Goal: Information Seeking & Learning: Learn about a topic

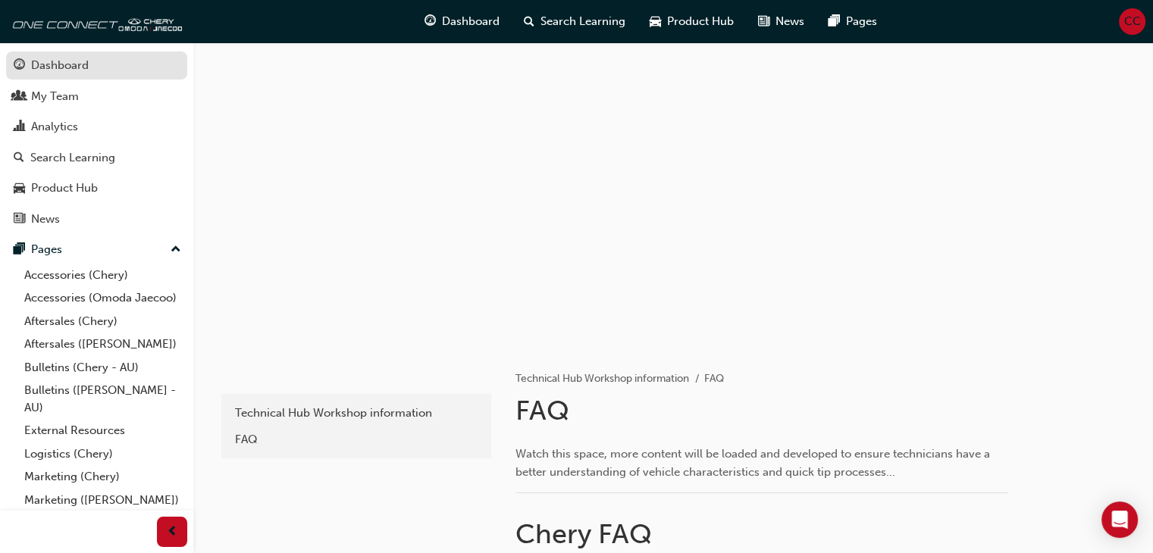
click at [58, 67] on div "Dashboard" at bounding box center [60, 65] width 58 height 17
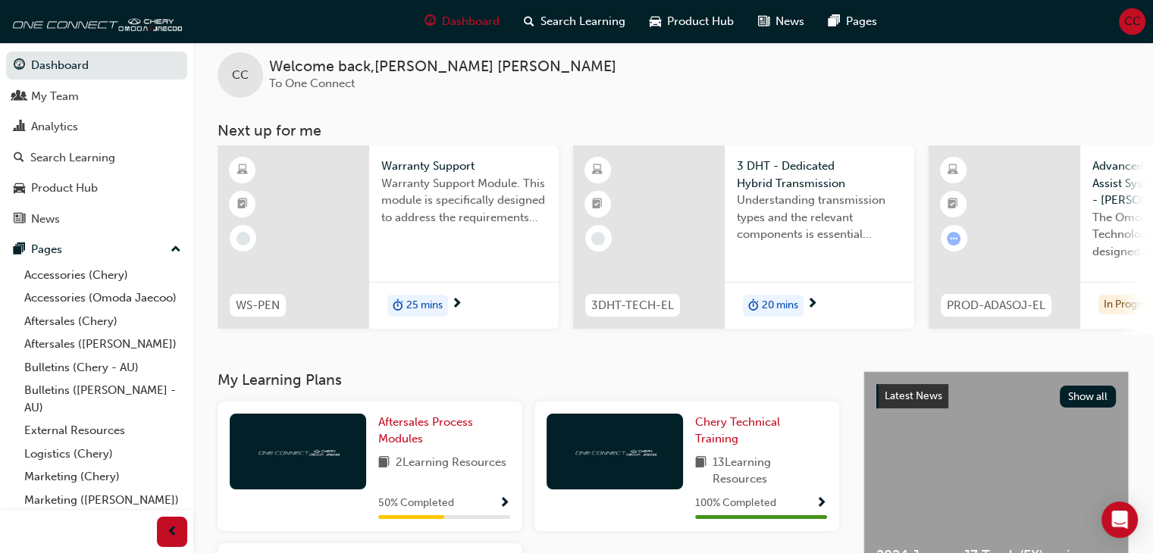
scroll to position [246, 0]
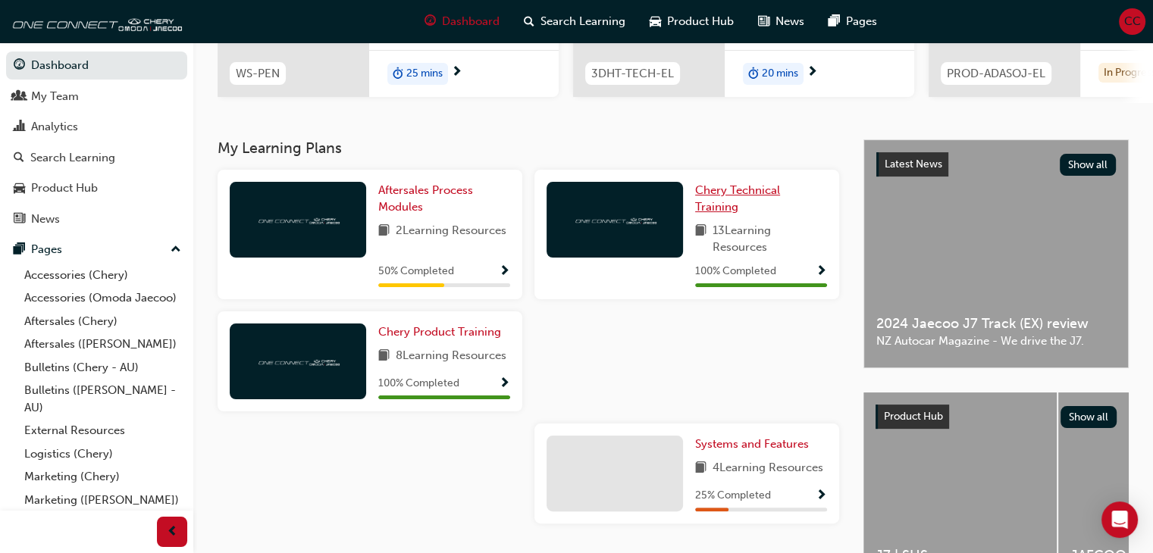
click at [725, 198] on span "Chery Technical Training" at bounding box center [737, 198] width 85 height 31
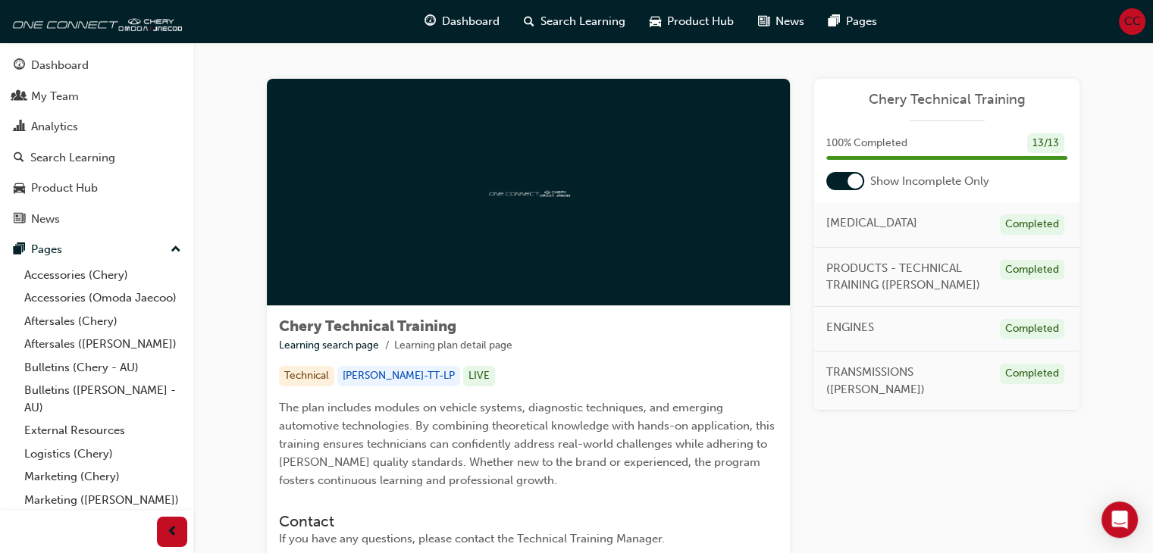
click at [844, 184] on div at bounding box center [845, 181] width 38 height 18
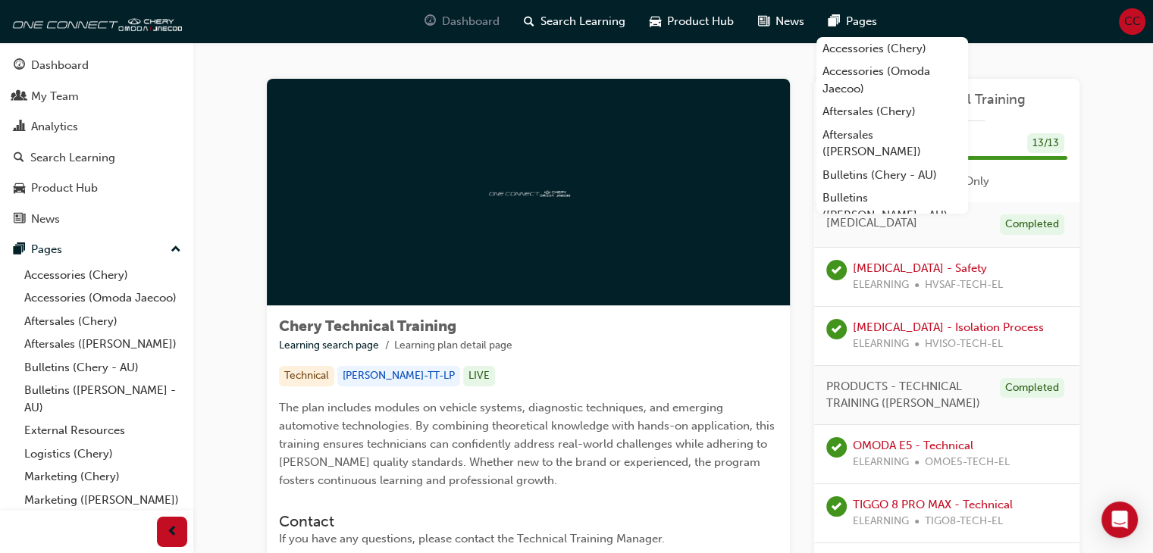
click at [485, 23] on span "Dashboard" at bounding box center [471, 21] width 58 height 17
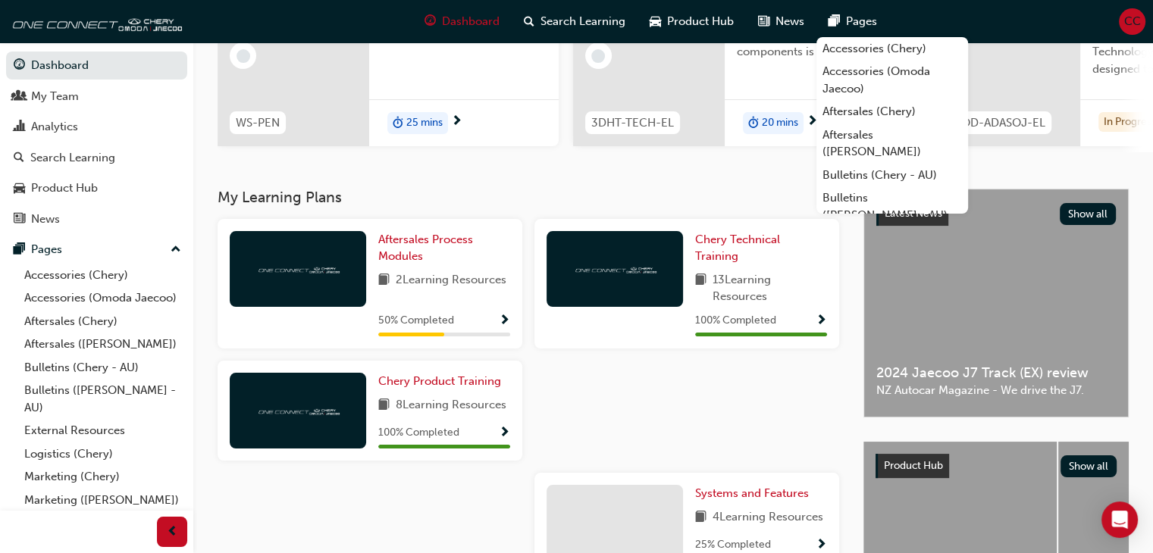
scroll to position [209, 0]
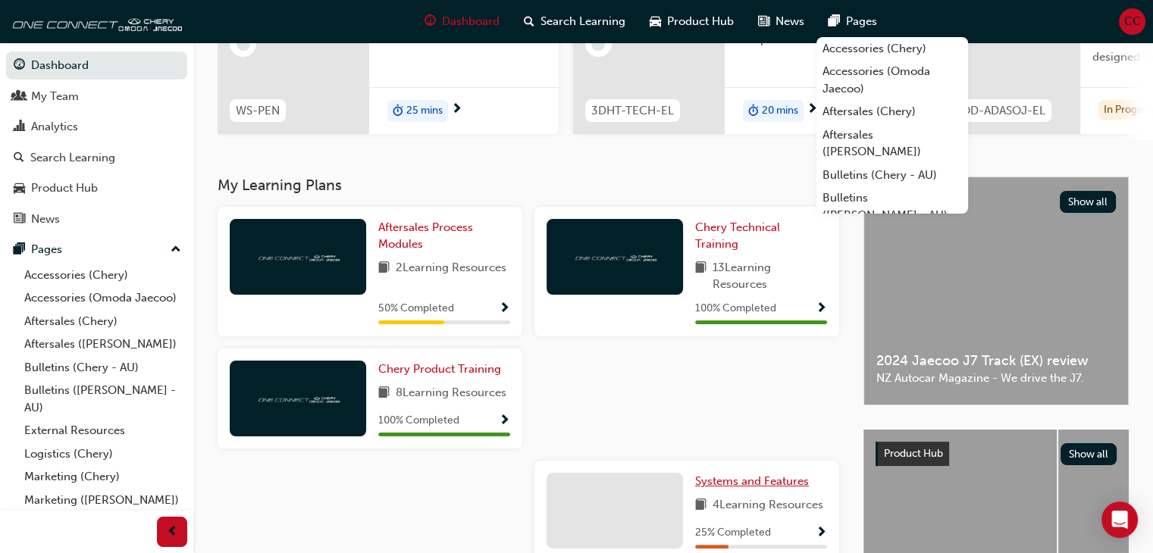
click at [747, 488] on span "Systems and Features" at bounding box center [752, 481] width 114 height 14
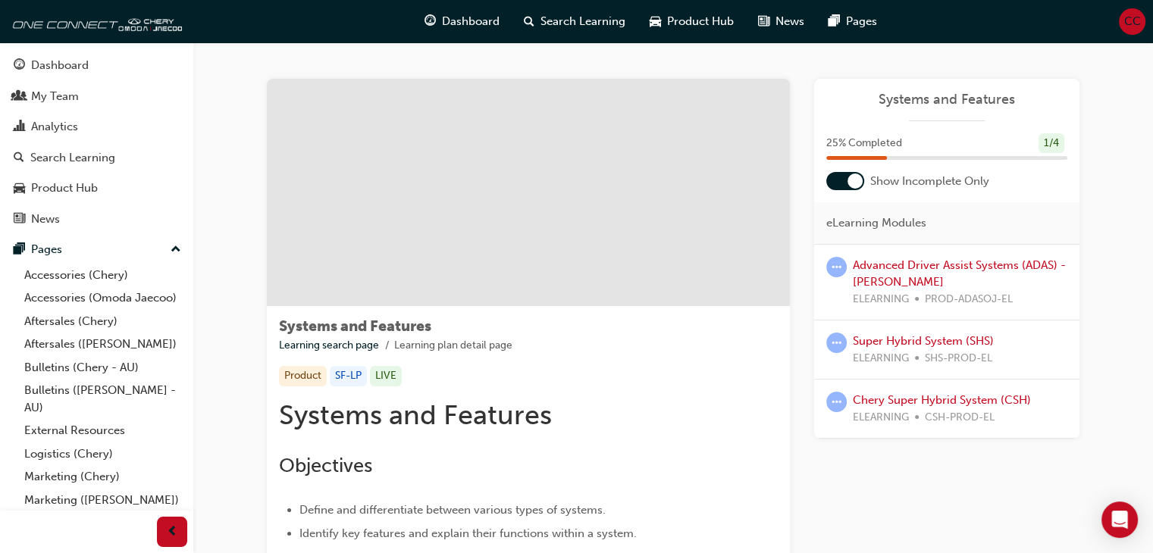
click at [847, 175] on div at bounding box center [845, 181] width 38 height 18
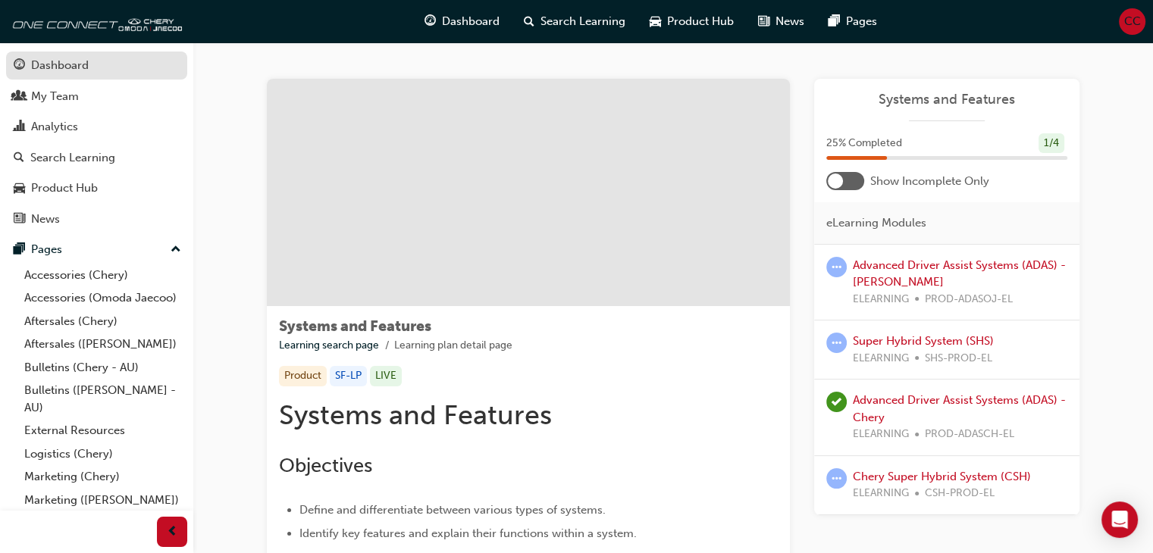
click at [57, 64] on div "Dashboard" at bounding box center [60, 65] width 58 height 17
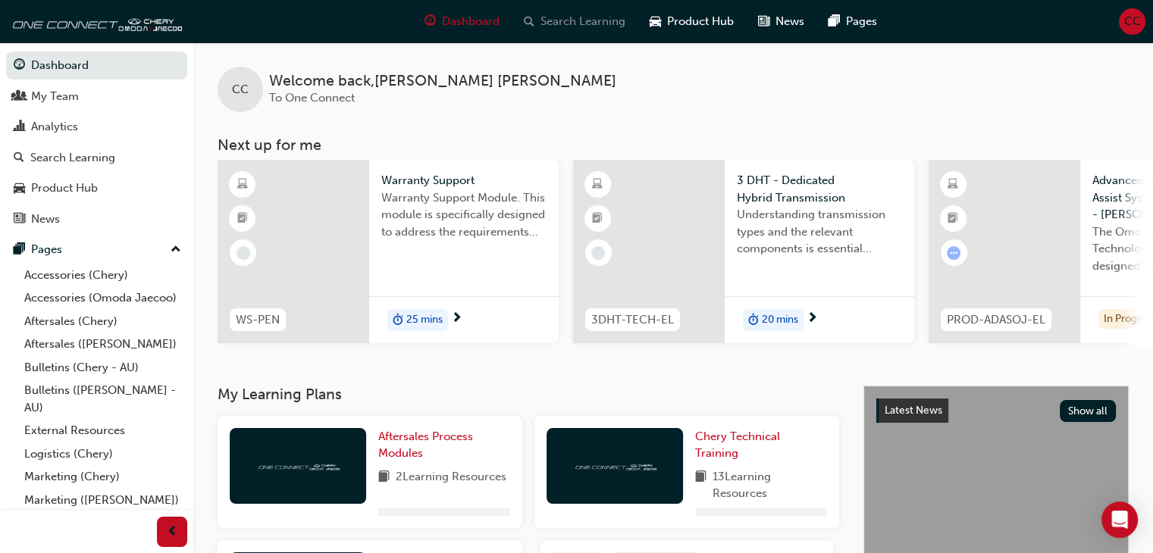
click at [570, 30] on div "Search Learning" at bounding box center [575, 21] width 126 height 31
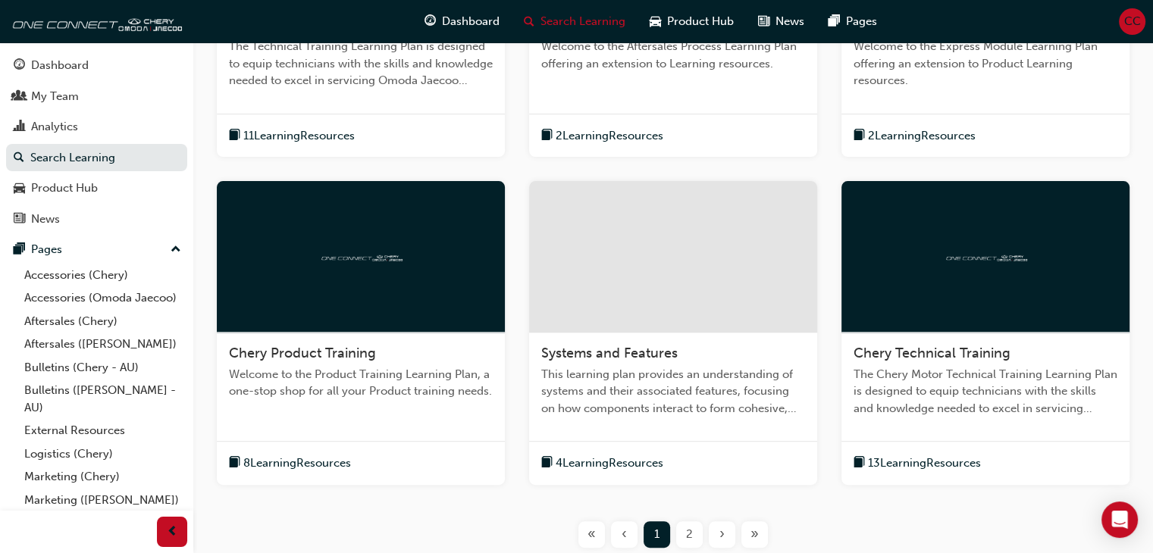
scroll to position [503, 0]
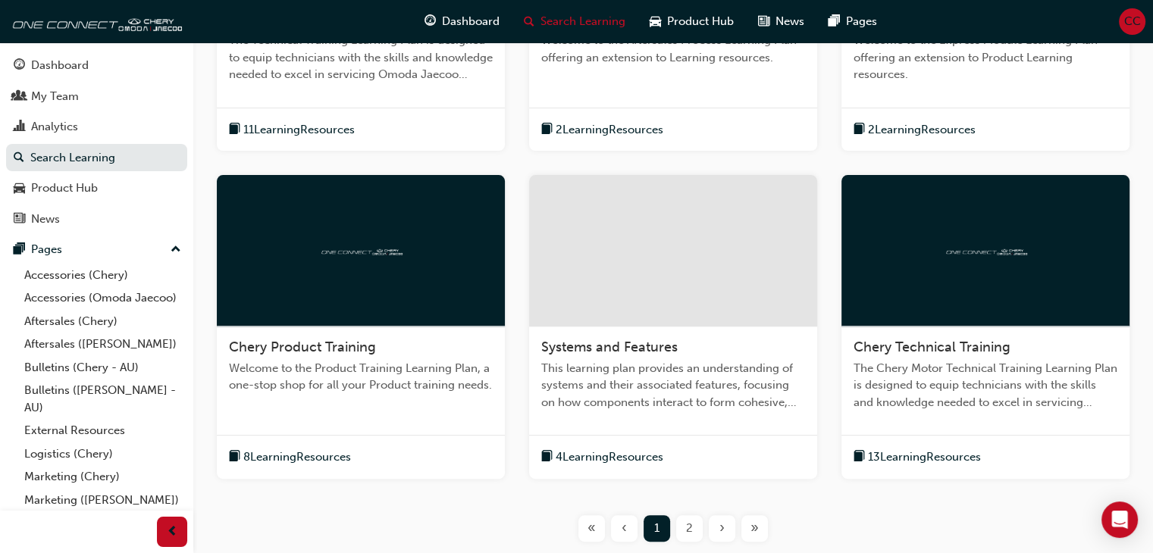
click at [913, 346] on span "Chery Technical Training" at bounding box center [931, 347] width 157 height 17
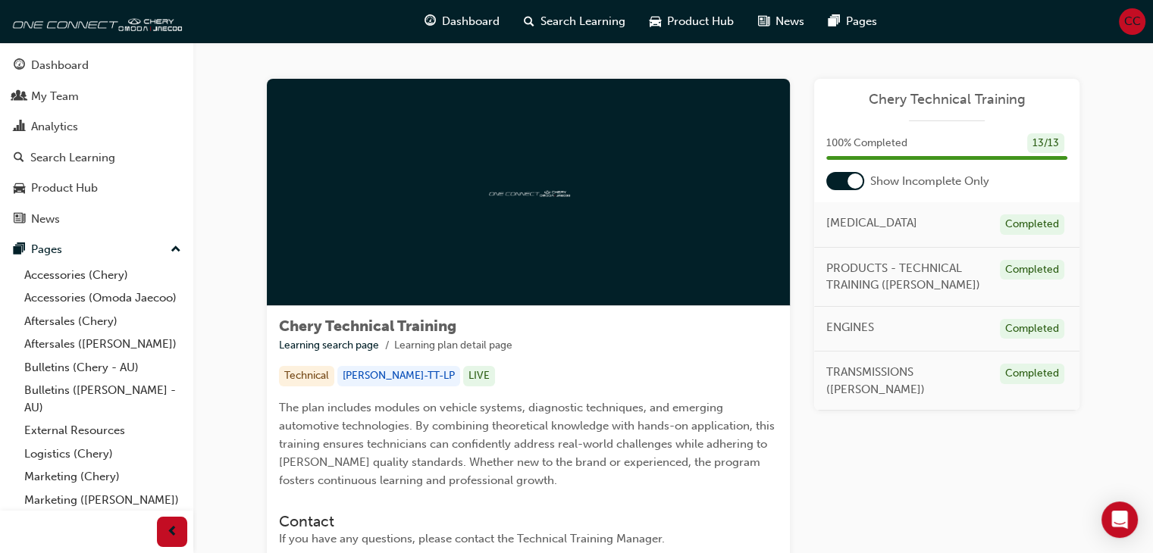
click at [844, 179] on div at bounding box center [845, 181] width 38 height 18
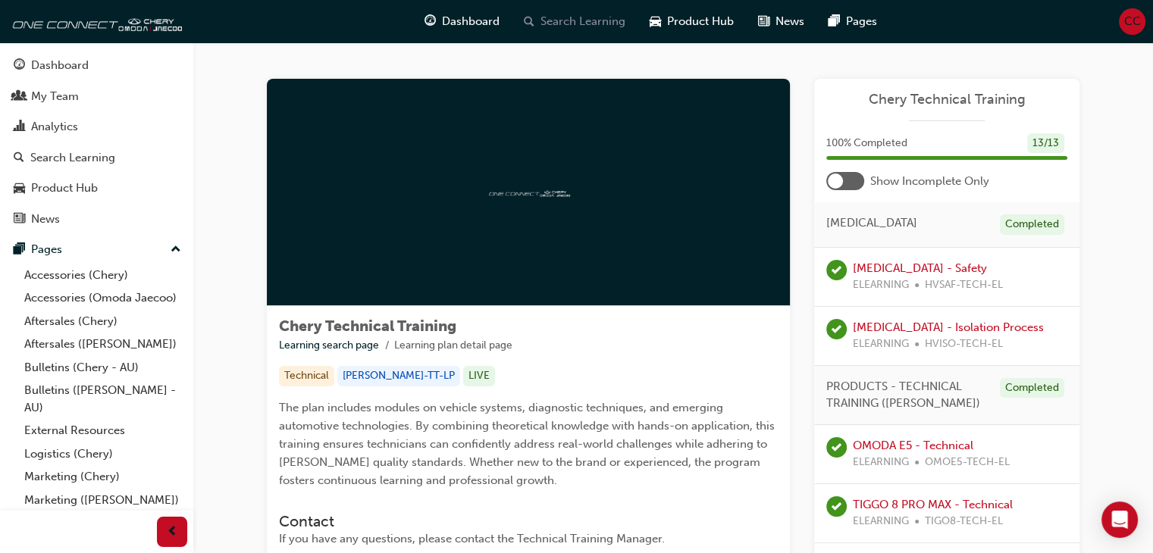
click at [569, 17] on span "Search Learning" at bounding box center [582, 21] width 85 height 17
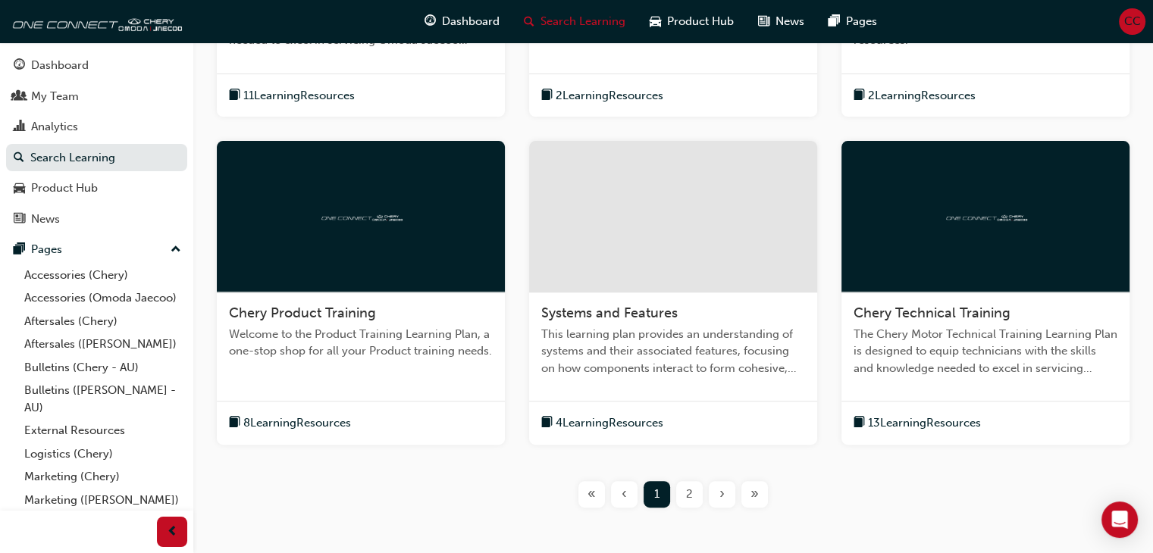
scroll to position [603, 0]
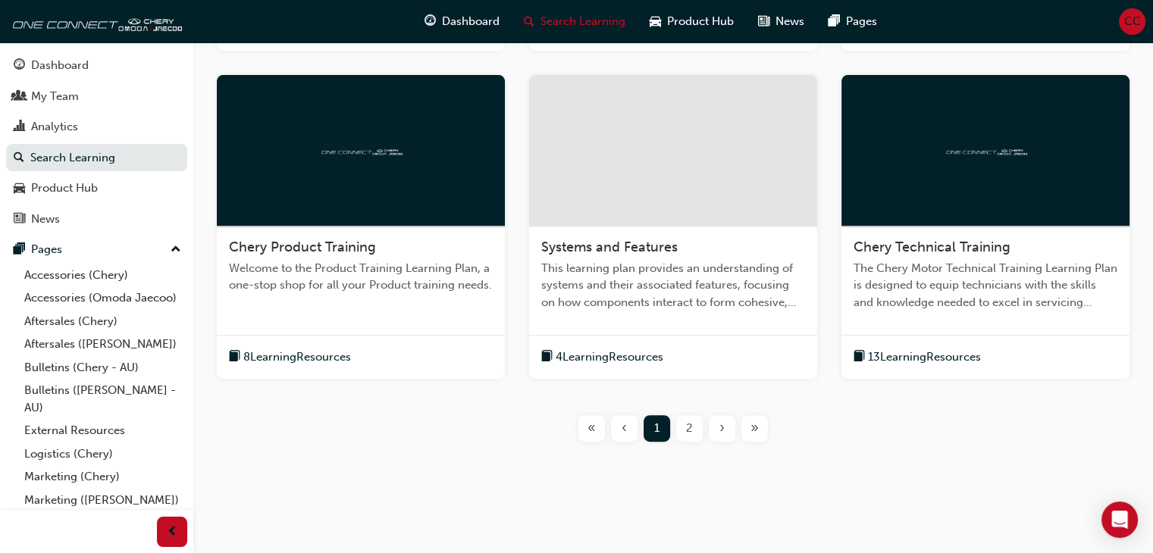
click at [680, 431] on div "2" at bounding box center [689, 428] width 27 height 27
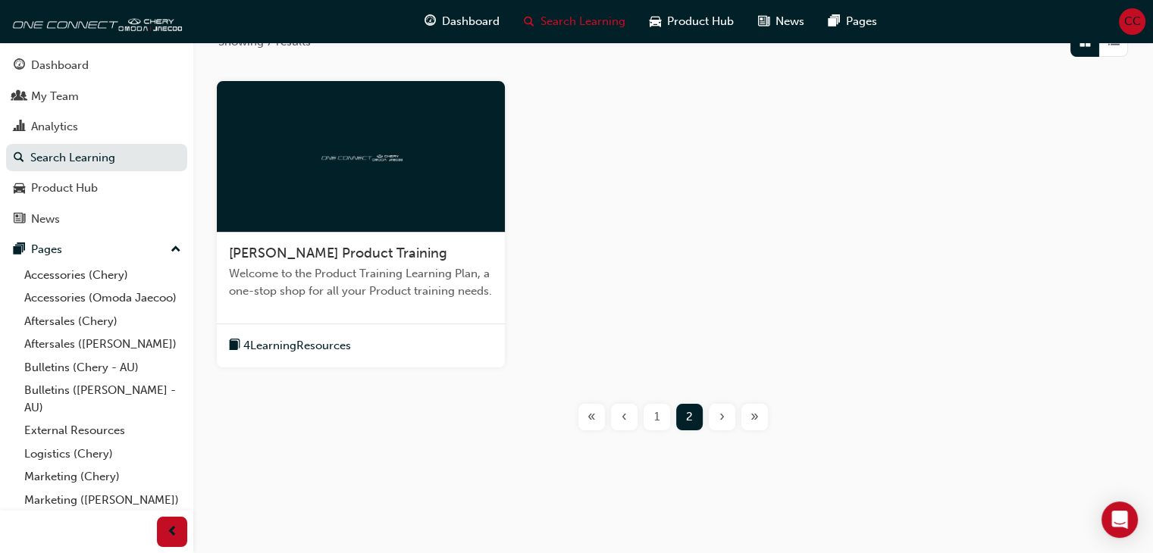
scroll to position [270, 0]
click at [657, 422] on span "1" at bounding box center [656, 417] width 5 height 17
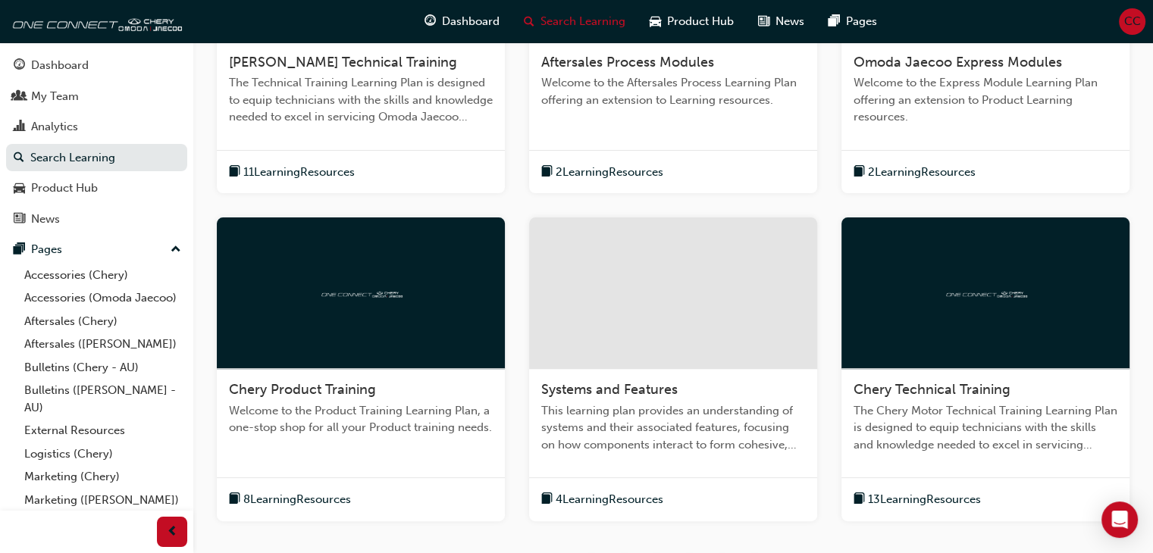
scroll to position [462, 0]
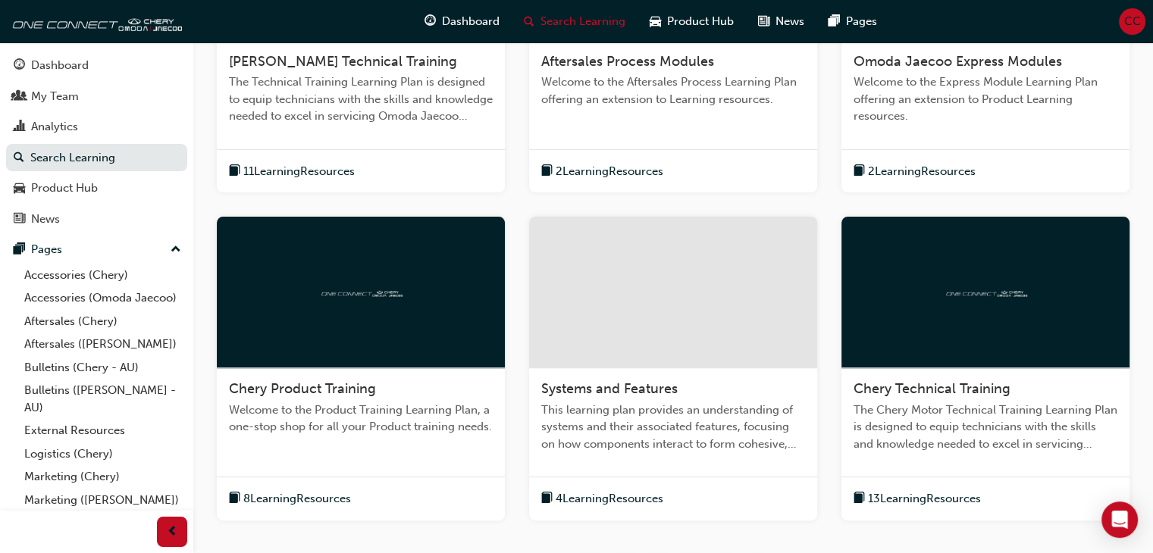
click at [340, 392] on span "Chery Product Training" at bounding box center [302, 388] width 147 height 17
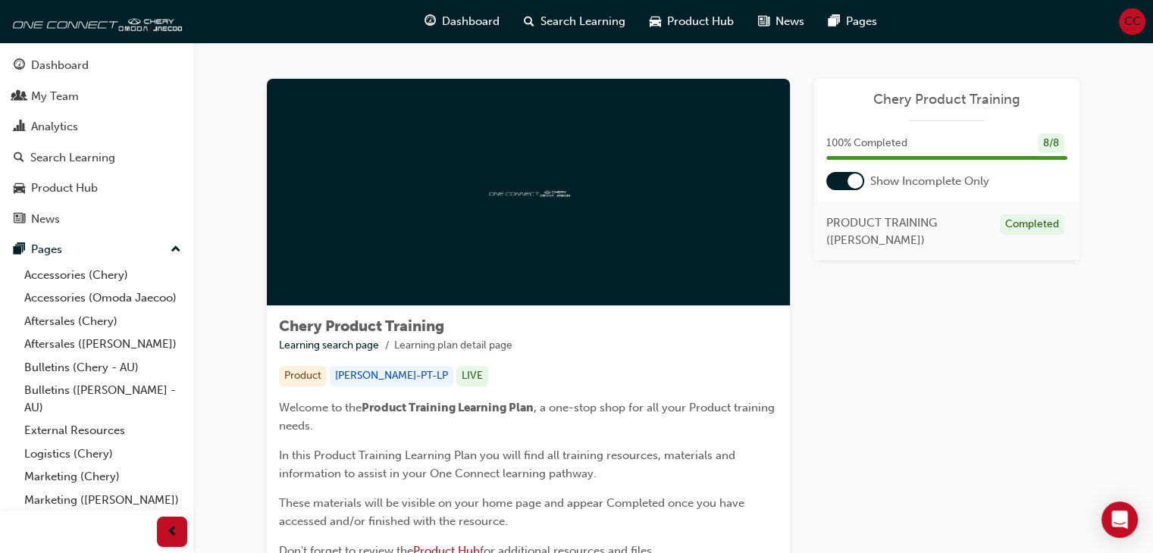
click at [832, 183] on div at bounding box center [845, 181] width 38 height 18
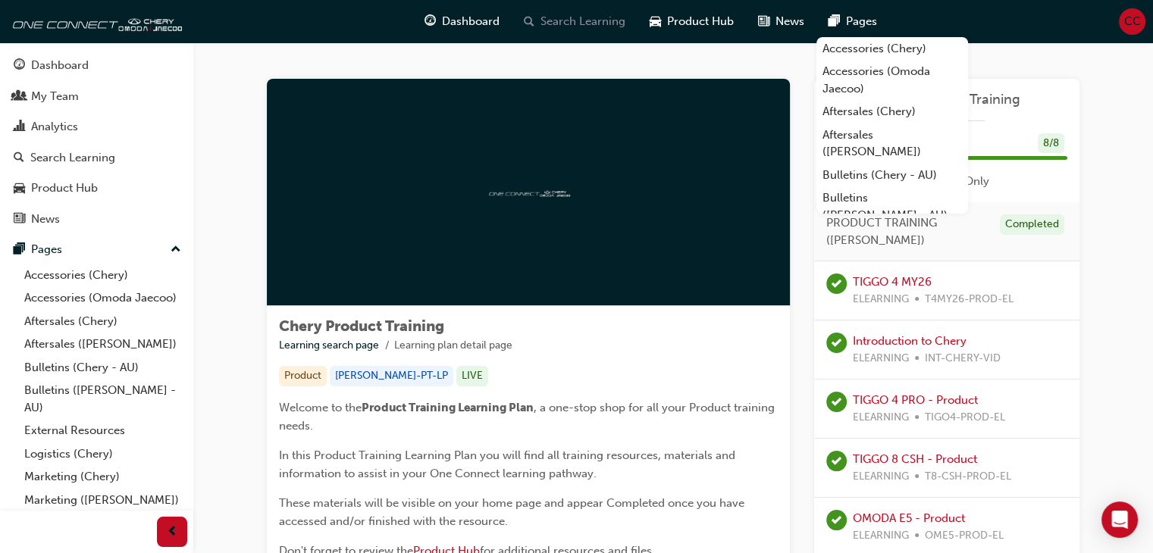
click at [550, 16] on span "Search Learning" at bounding box center [582, 21] width 85 height 17
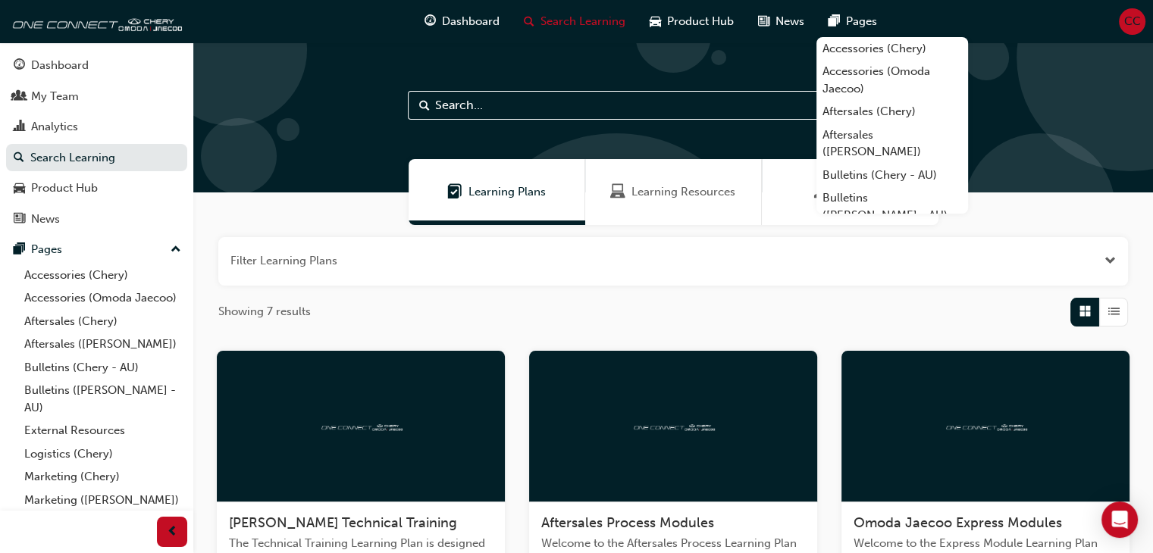
click at [462, 110] on input "text" at bounding box center [673, 105] width 531 height 29
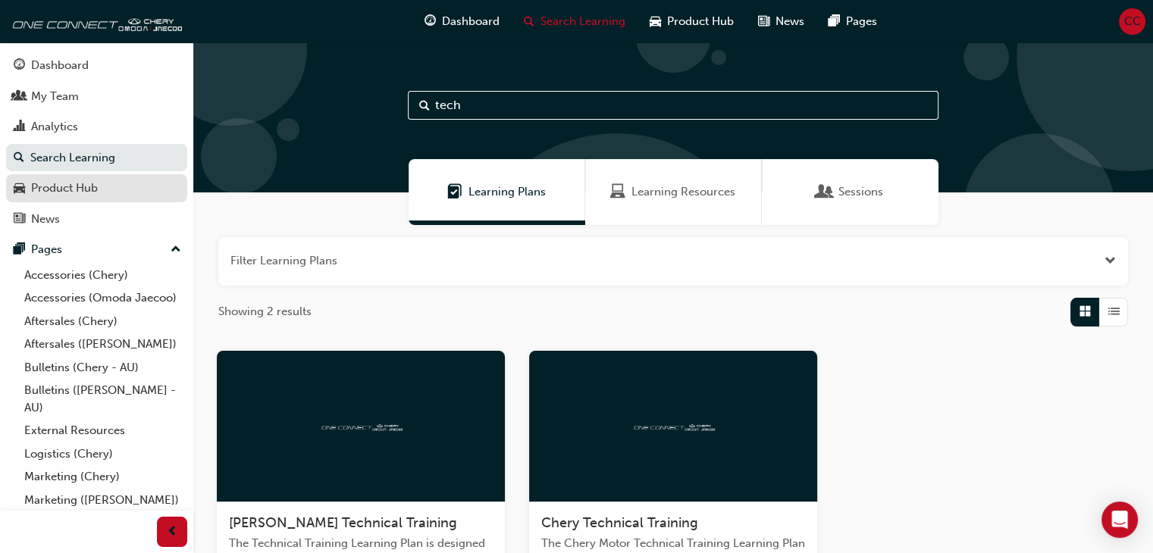
type input "tech"
click at [70, 197] on div "Product Hub" at bounding box center [64, 188] width 67 height 17
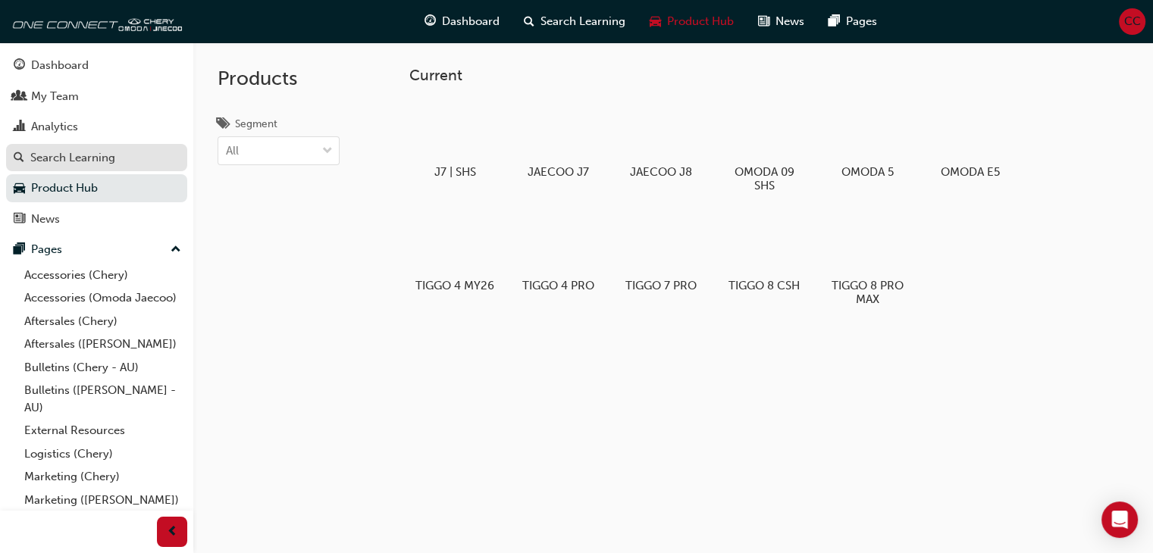
click at [58, 160] on div "Search Learning" at bounding box center [72, 157] width 85 height 17
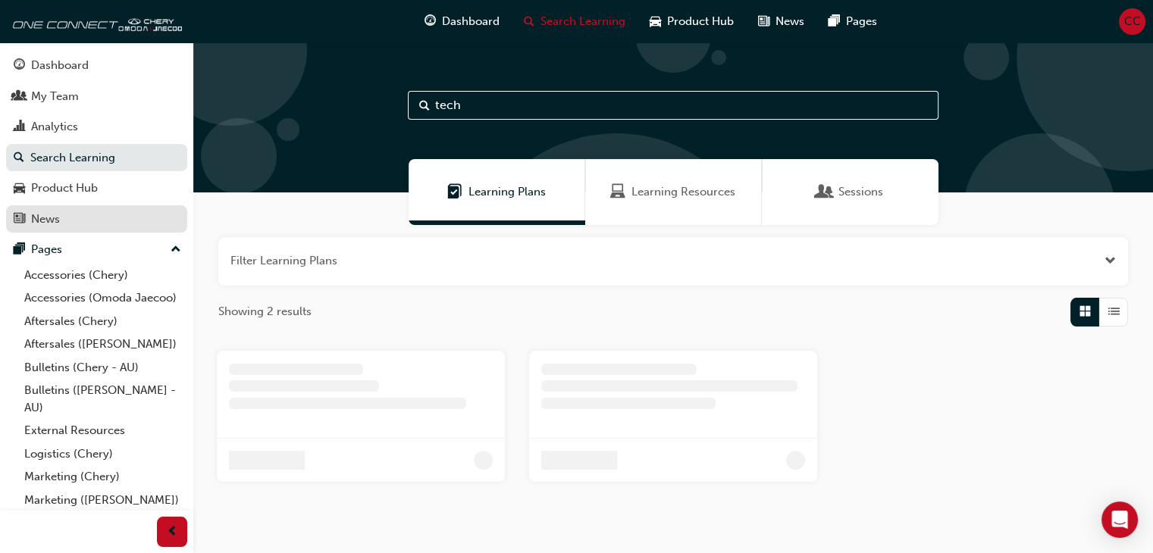
click at [36, 212] on div "News" at bounding box center [45, 219] width 29 height 17
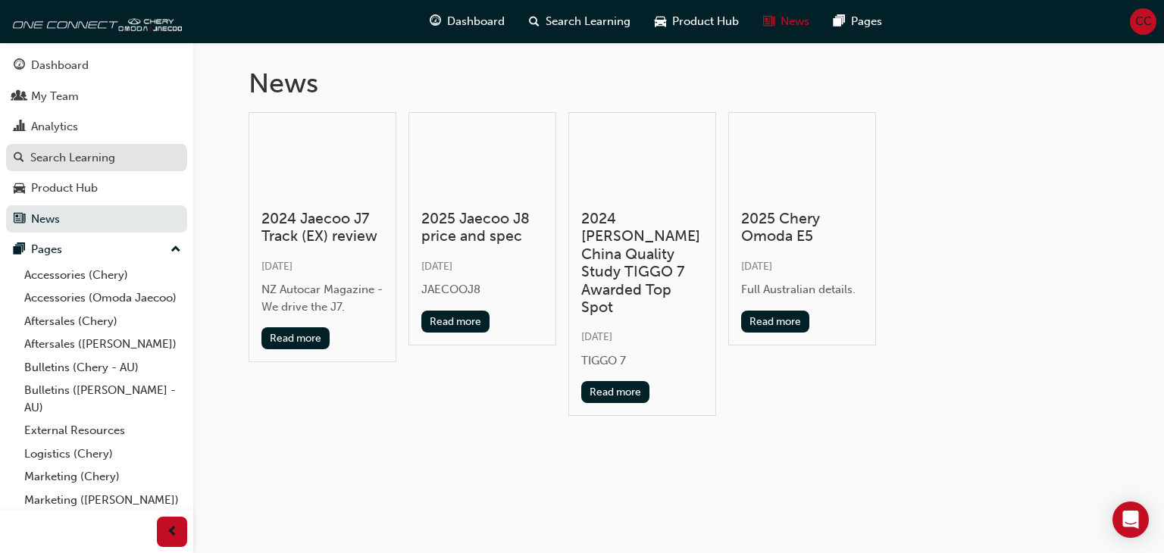
click at [55, 158] on div "Search Learning" at bounding box center [72, 157] width 85 height 17
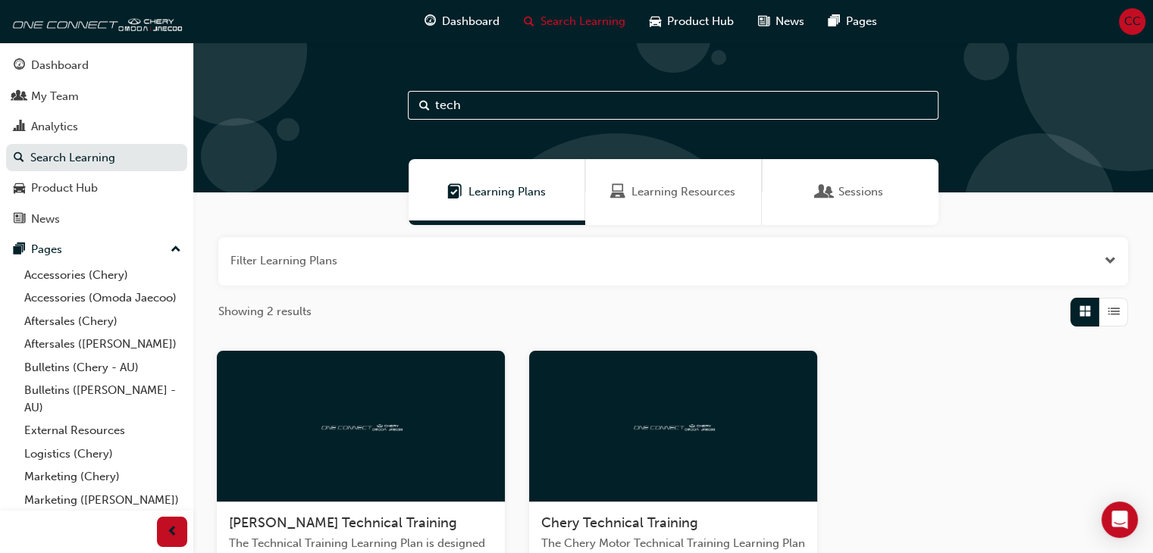
click at [676, 191] on span "Learning Resources" at bounding box center [683, 191] width 104 height 17
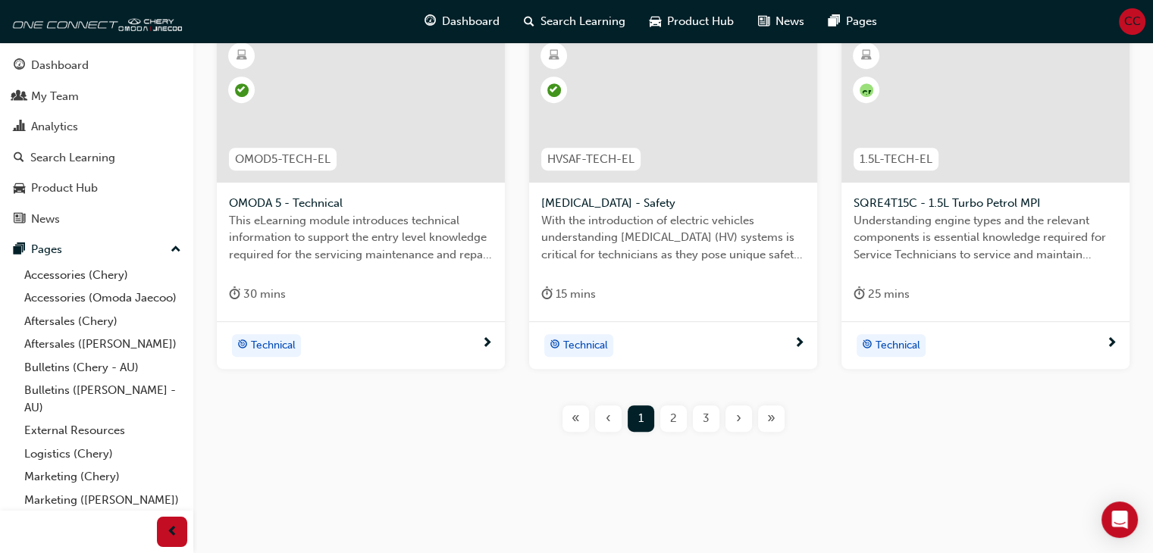
scroll to position [683, 0]
click at [675, 431] on div "CR 1.6L-TECH-EL SQRF4J16 - 1.6L Turbo Petrol Direct Injection Understanding eng…" at bounding box center [673, 61] width 911 height 787
click at [672, 416] on span "2" at bounding box center [673, 417] width 7 height 17
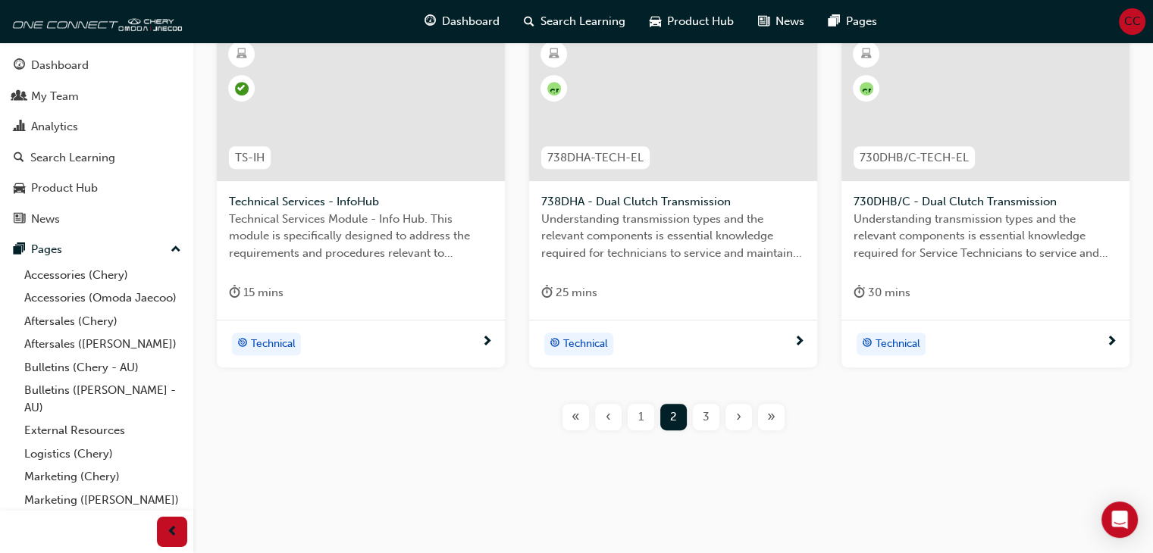
click at [294, 198] on span "Technical Services - InfoHub" at bounding box center [361, 201] width 264 height 17
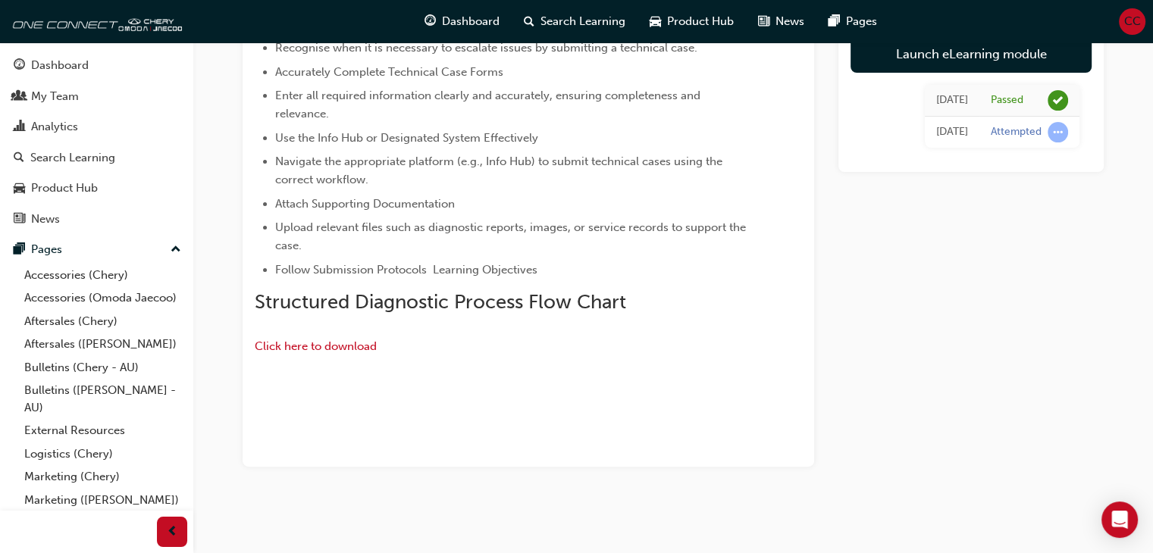
scroll to position [581, 0]
